Goal: Find specific page/section: Find specific page/section

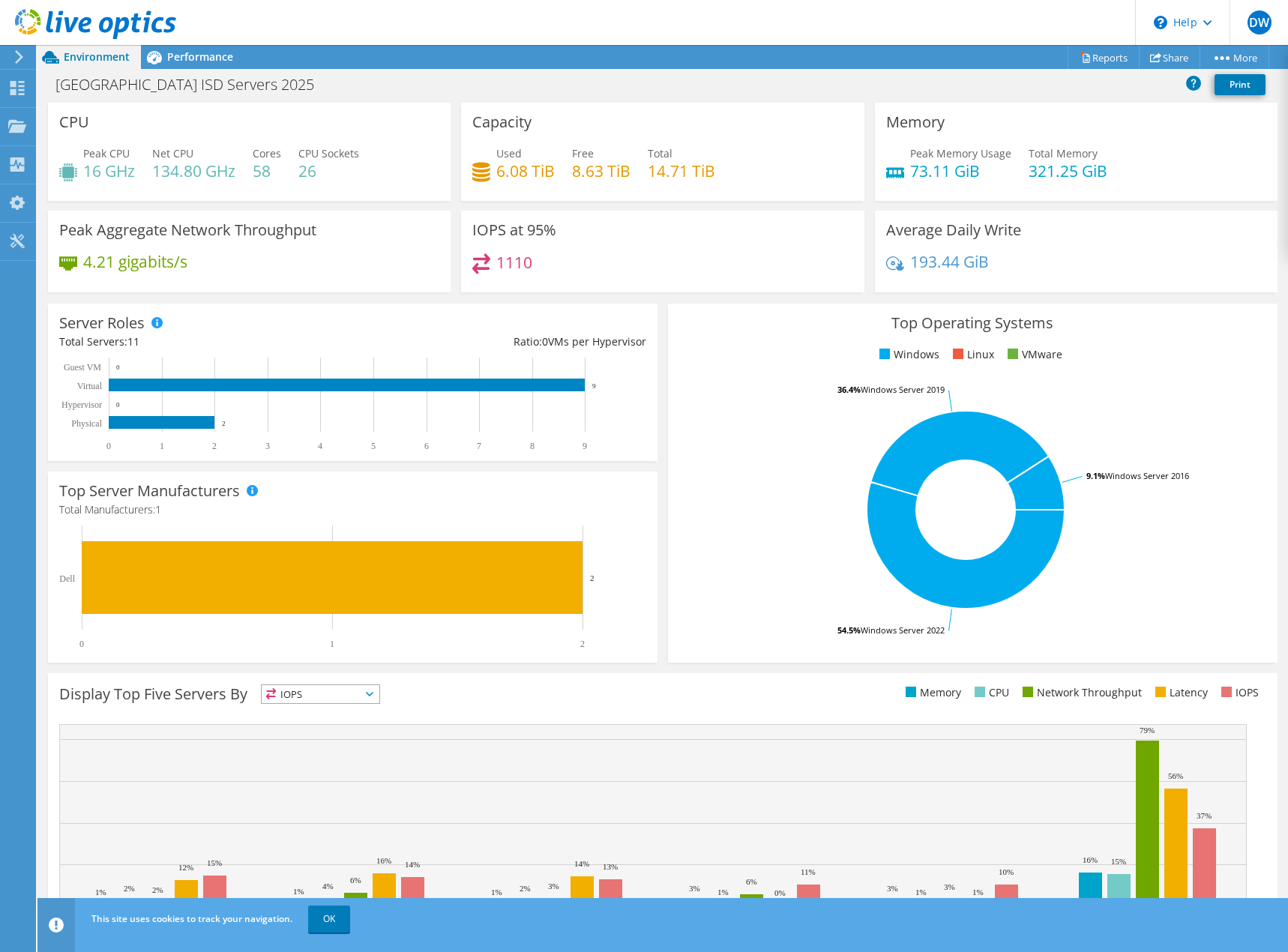
scroll to position [129, 0]
click at [203, 64] on div "Performance" at bounding box center [192, 57] width 104 height 24
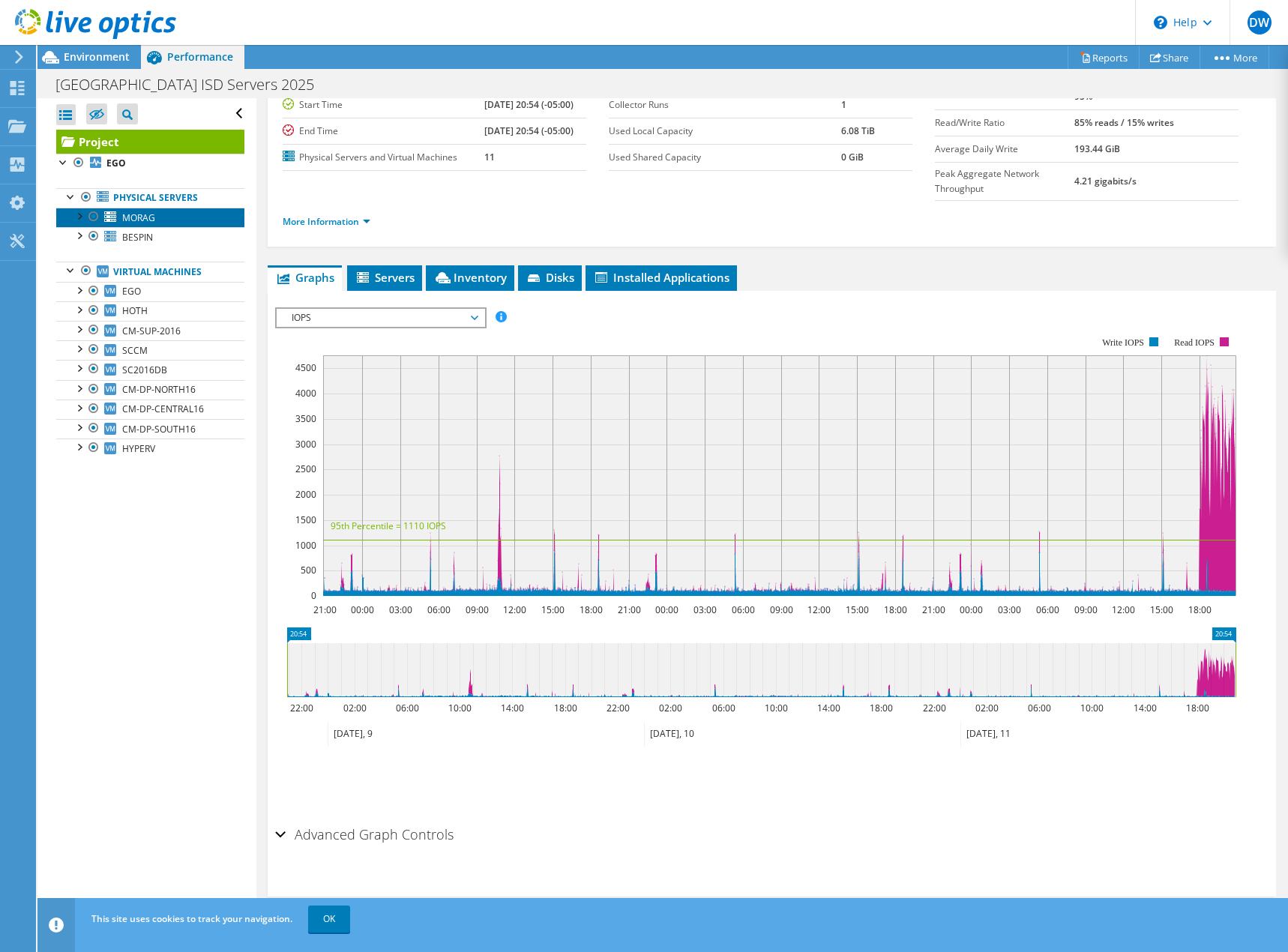
click at [183, 216] on link "MORAG" at bounding box center [150, 217] width 188 height 19
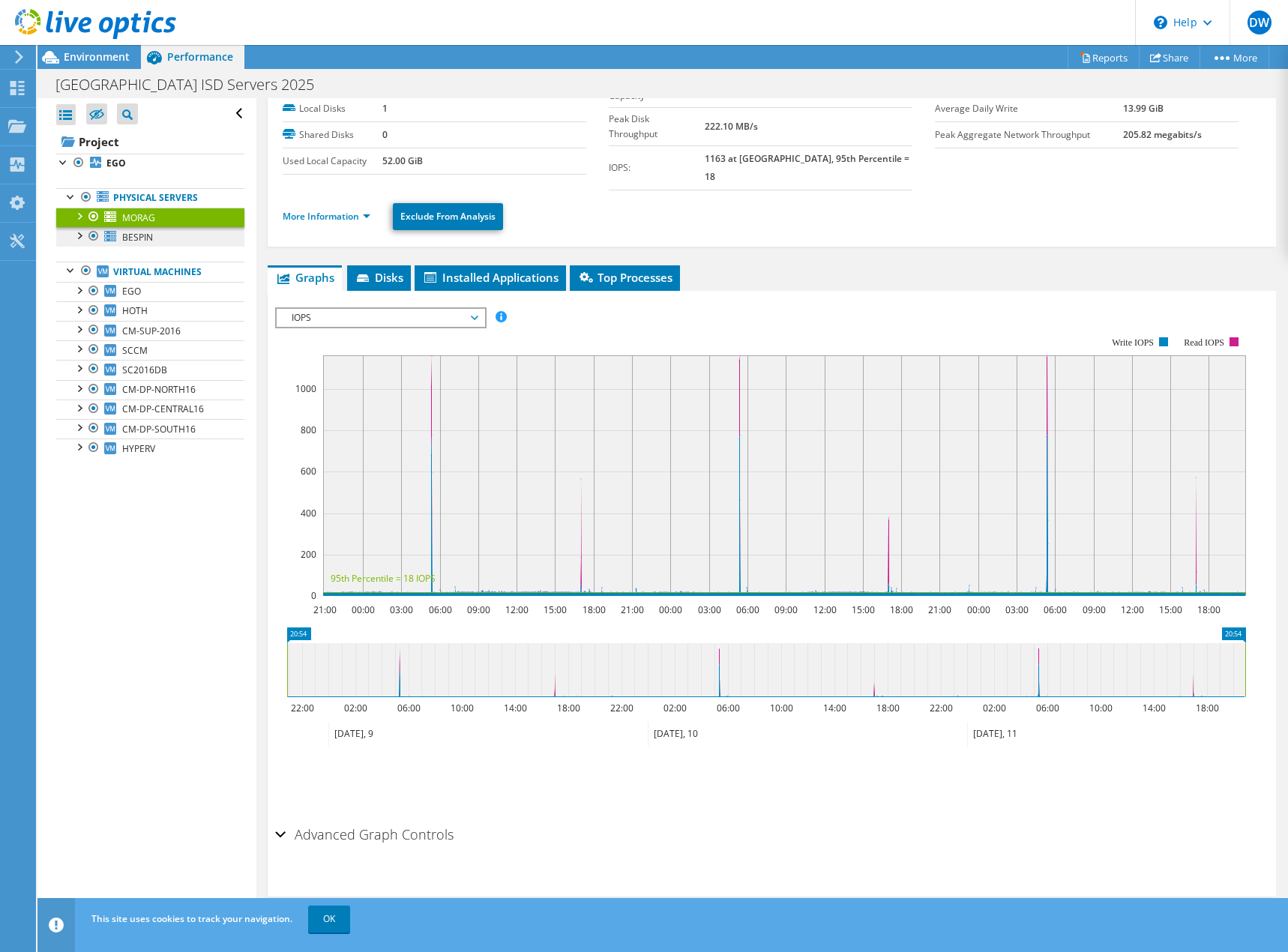
scroll to position [58, 0]
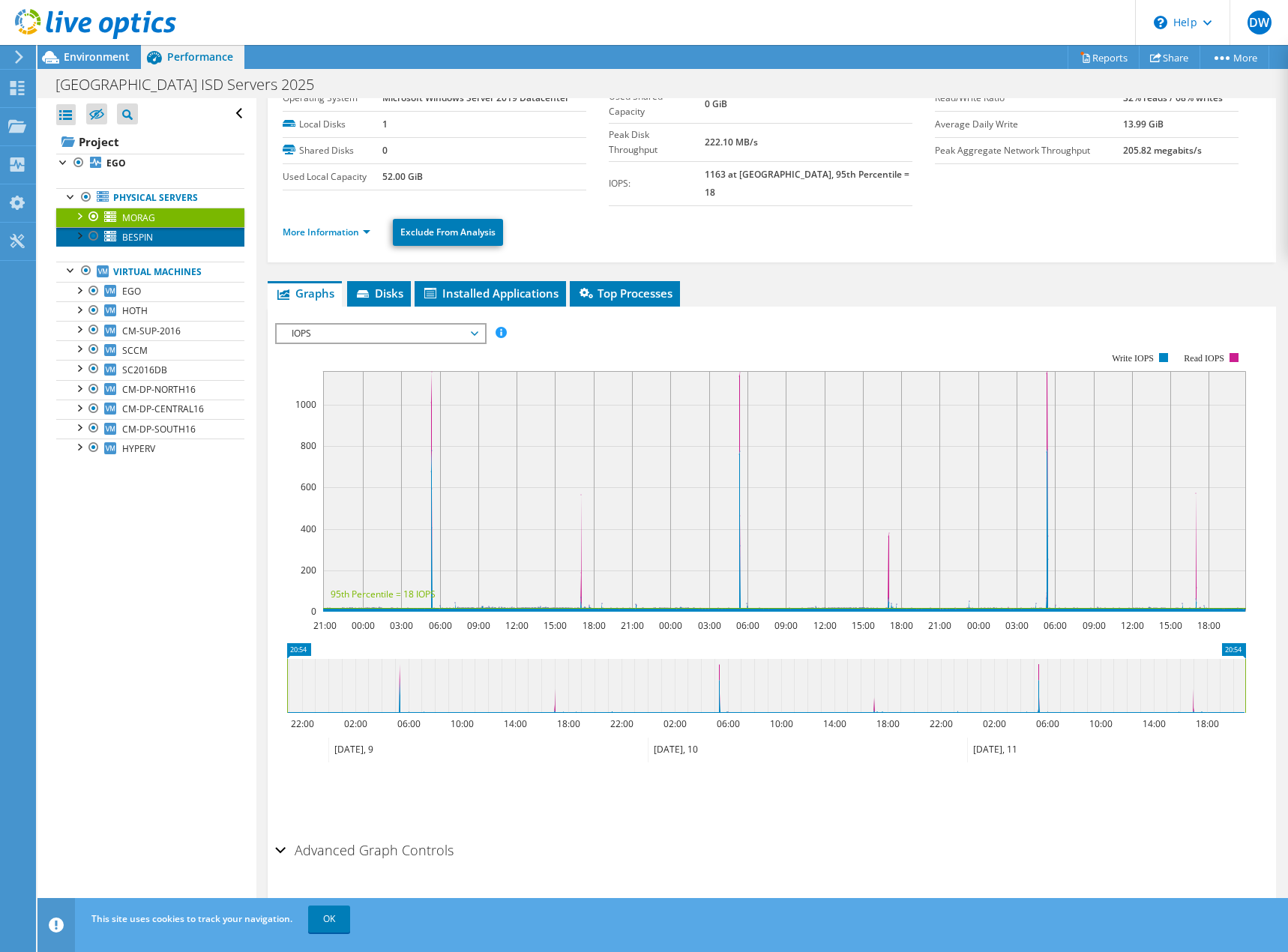
click at [183, 231] on link "BESPIN" at bounding box center [150, 236] width 188 height 19
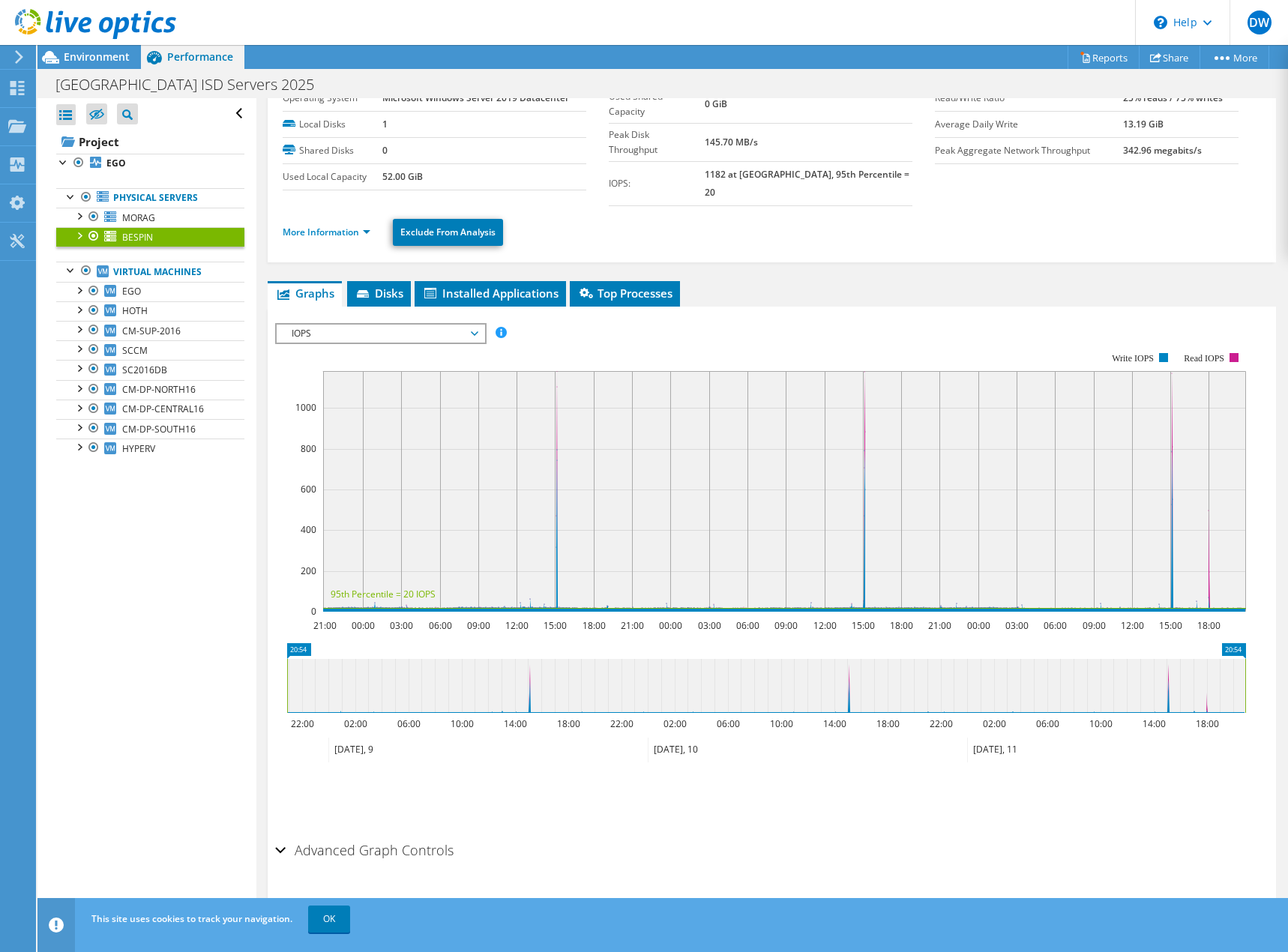
scroll to position [0, 0]
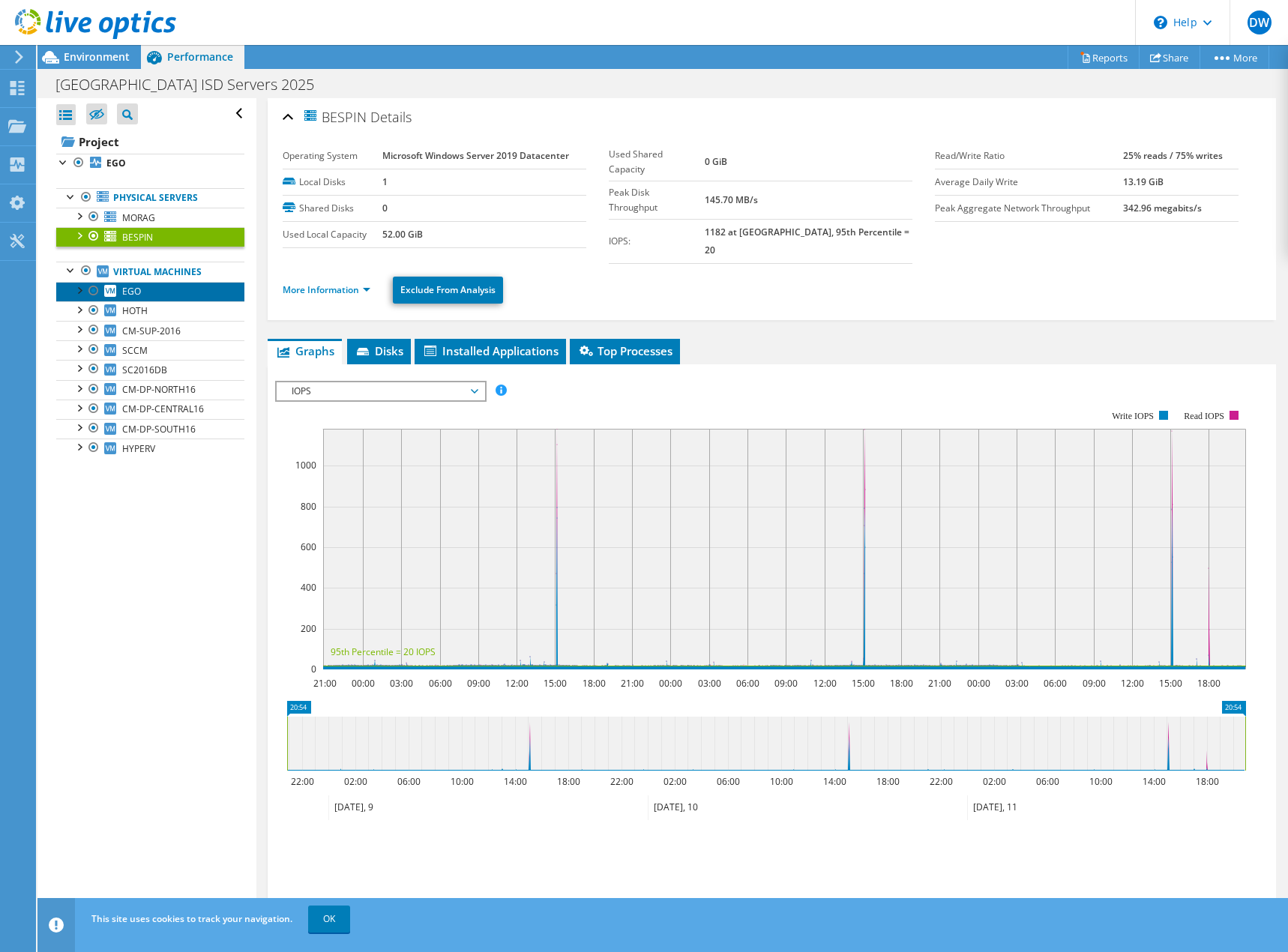
click at [171, 299] on link "EGO" at bounding box center [150, 292] width 188 height 19
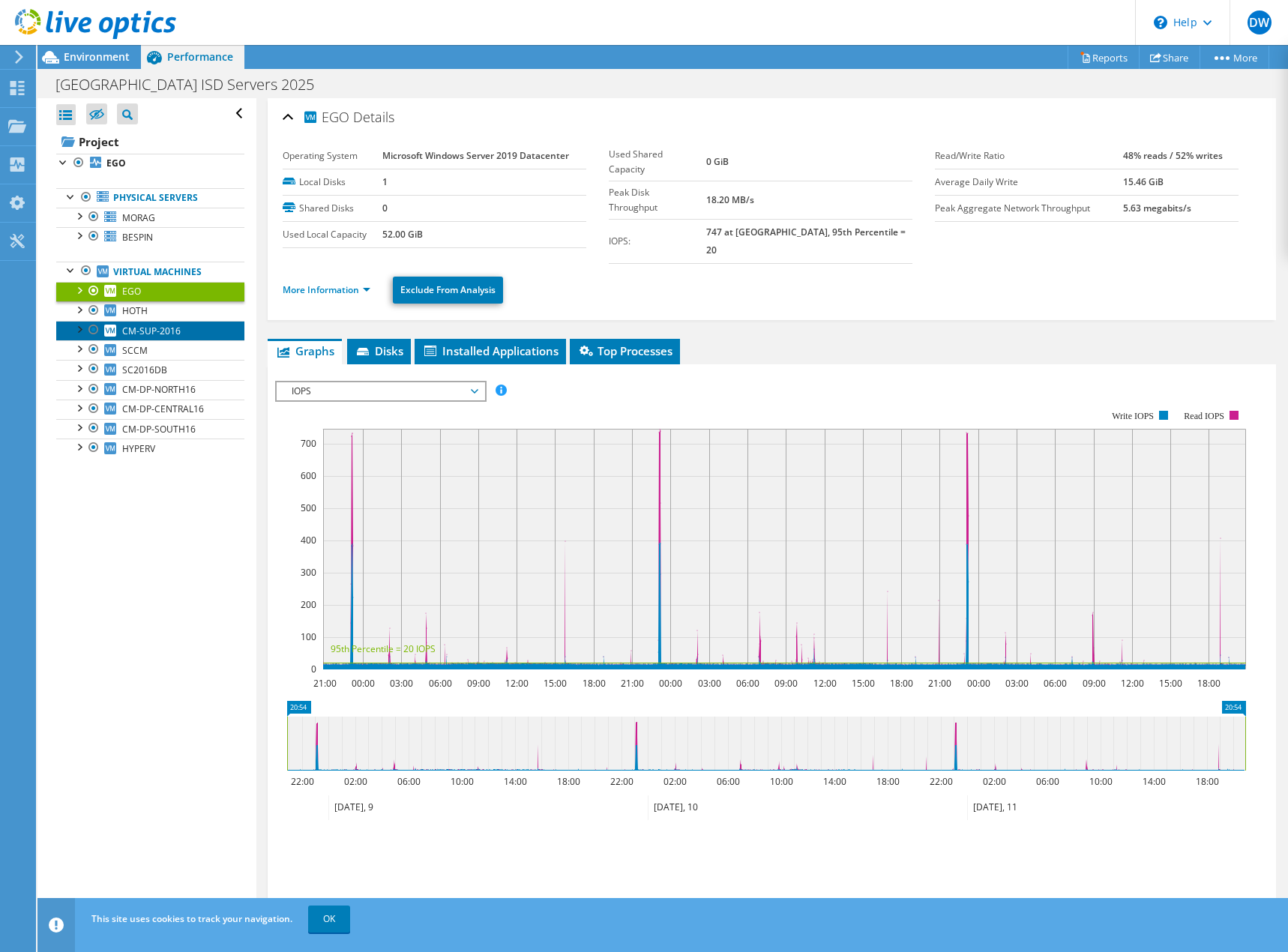
click at [170, 326] on span "CM-SUP-2016" at bounding box center [151, 331] width 59 height 13
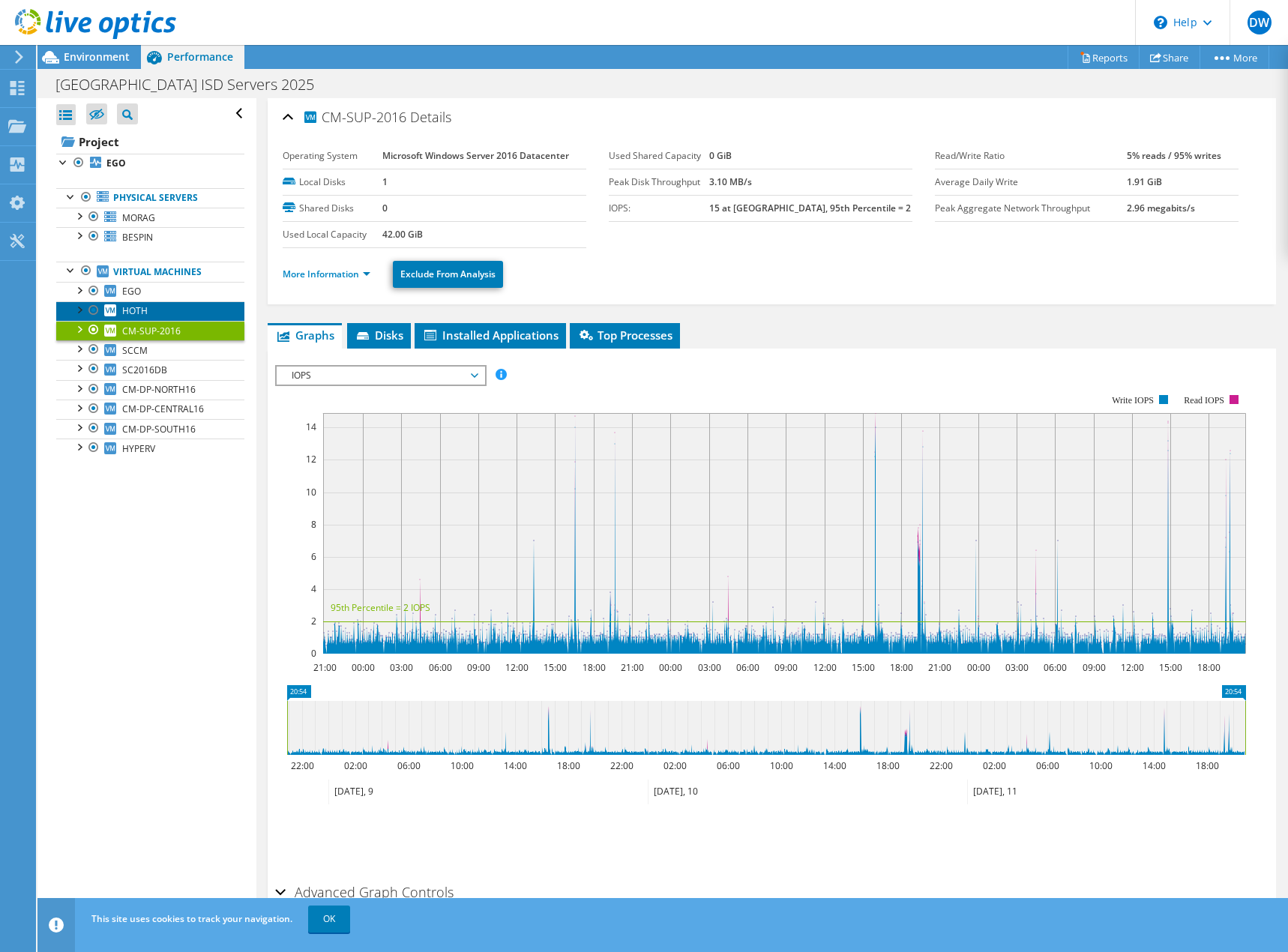
click at [170, 313] on link "HOTH" at bounding box center [150, 311] width 188 height 19
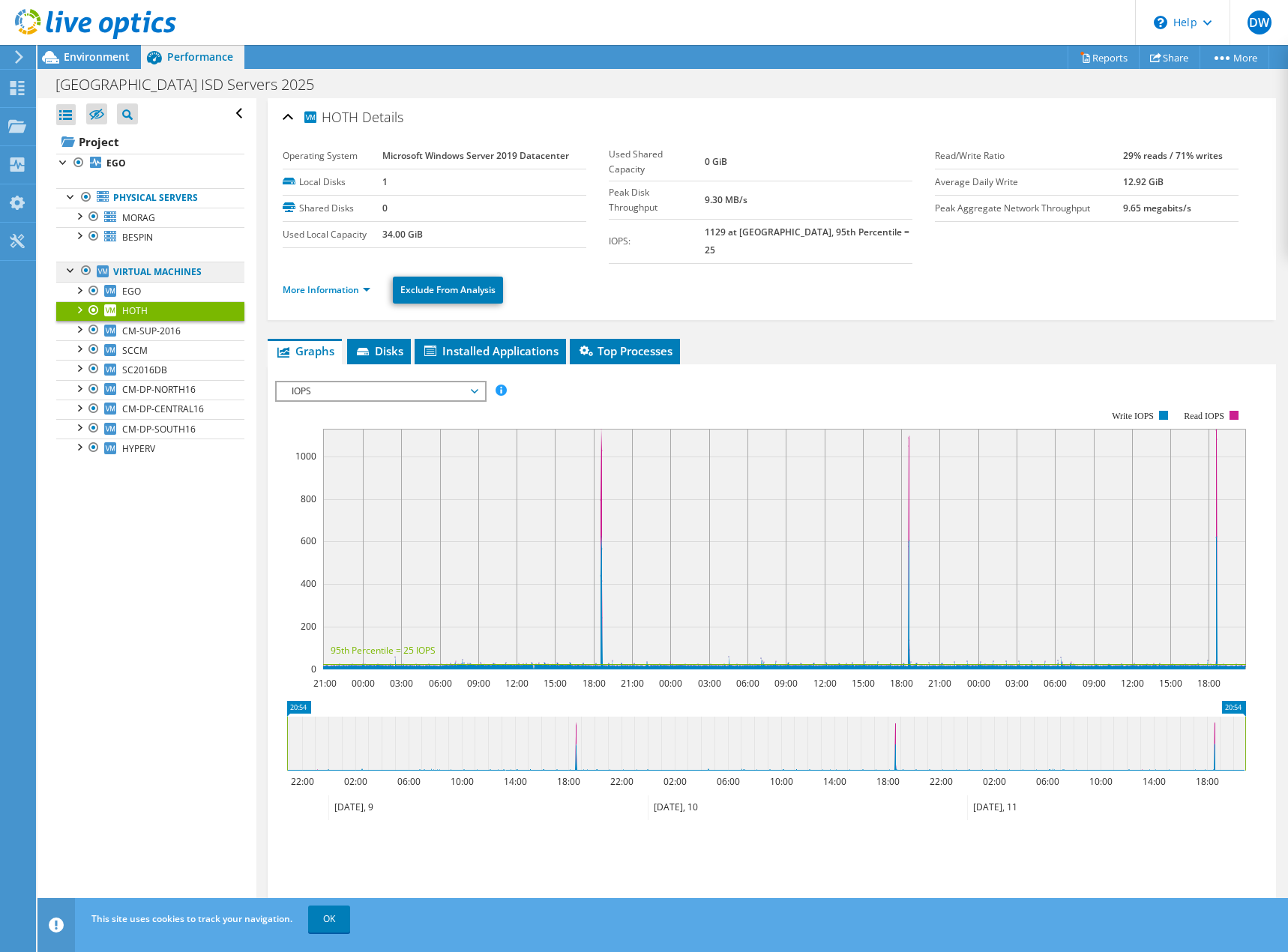
click at [191, 270] on link "Virtual Machines" at bounding box center [150, 271] width 188 height 19
click at [146, 276] on link "Virtual Machines" at bounding box center [150, 271] width 188 height 19
click at [53, 59] on icon at bounding box center [51, 57] width 27 height 27
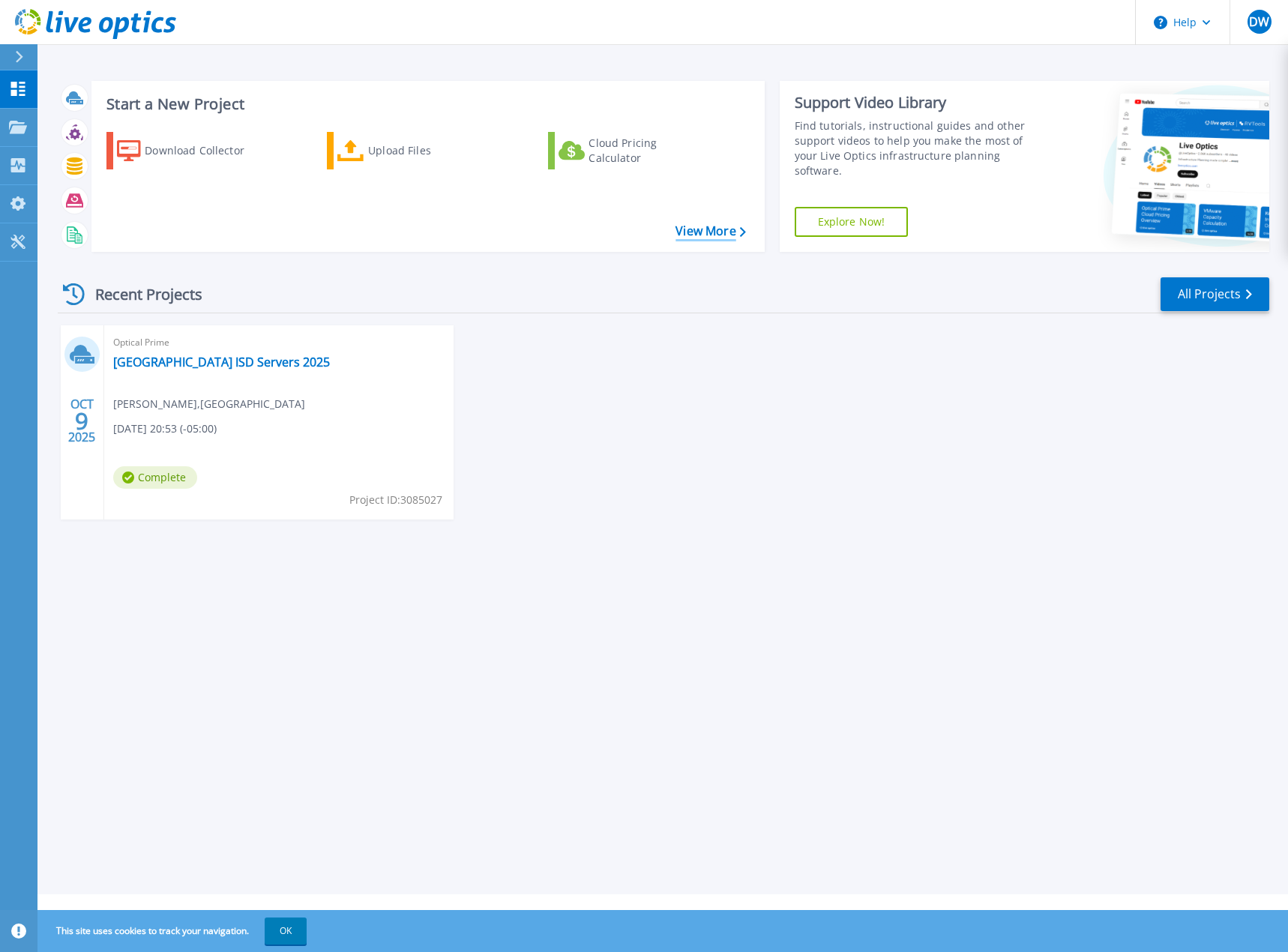
click at [733, 232] on link "View More" at bounding box center [710, 232] width 70 height 14
